Goal: Task Accomplishment & Management: Complete application form

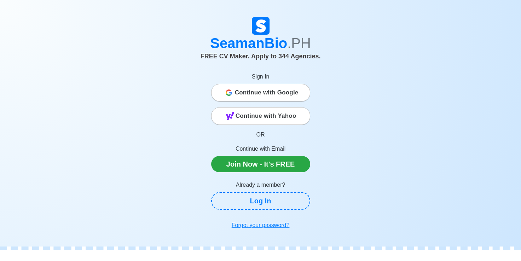
click at [329, 27] on div "SeamanBio .PH FREE CV Maker. Apply to 344 Agencies. Sign In Continue with Googl…" at bounding box center [260, 124] width 403 height 215
click at [257, 94] on span "Continue with Google" at bounding box center [267, 93] width 64 height 14
